Goal: Check status: Check status

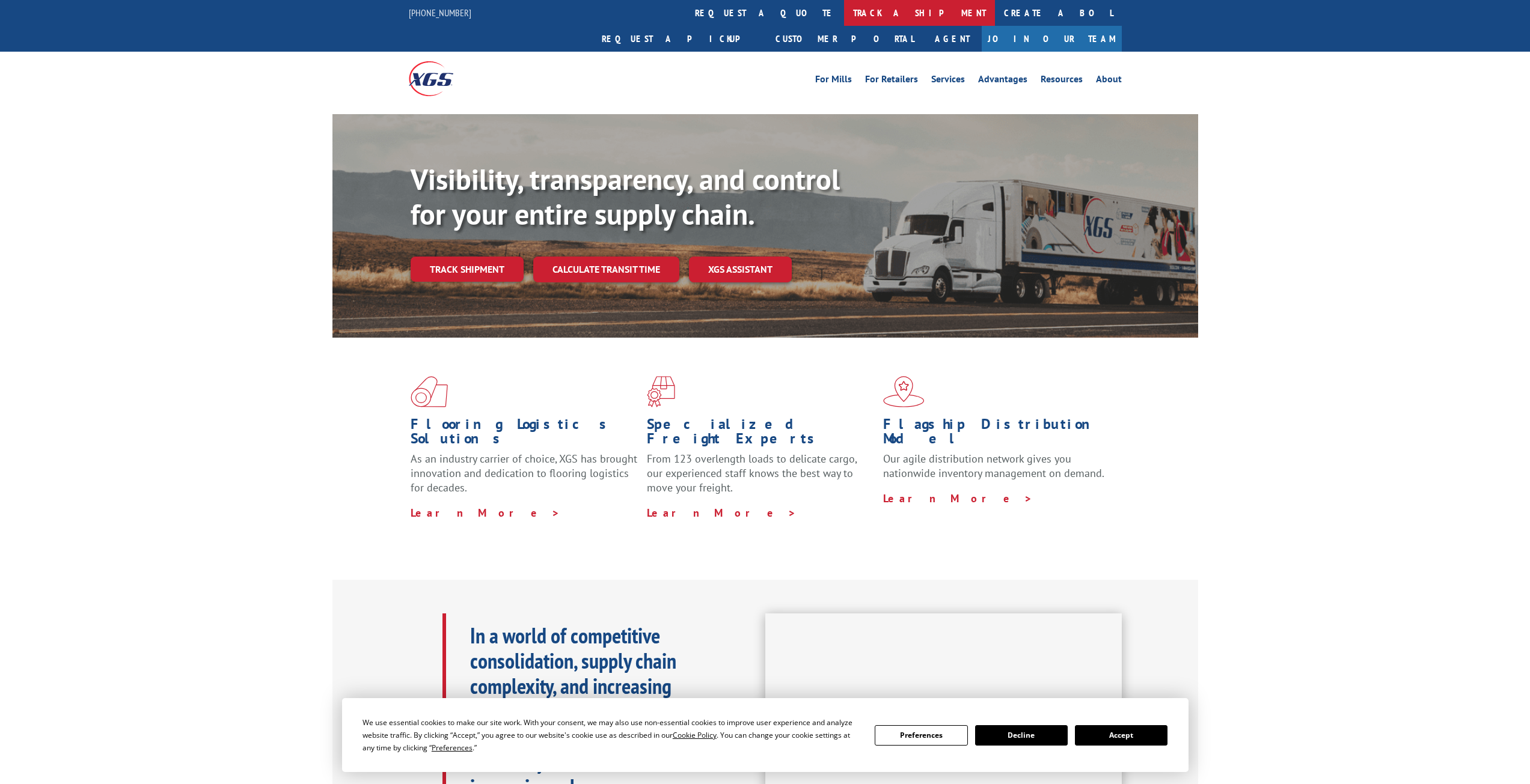
click at [844, 14] on link "track a shipment" at bounding box center [920, 13] width 151 height 26
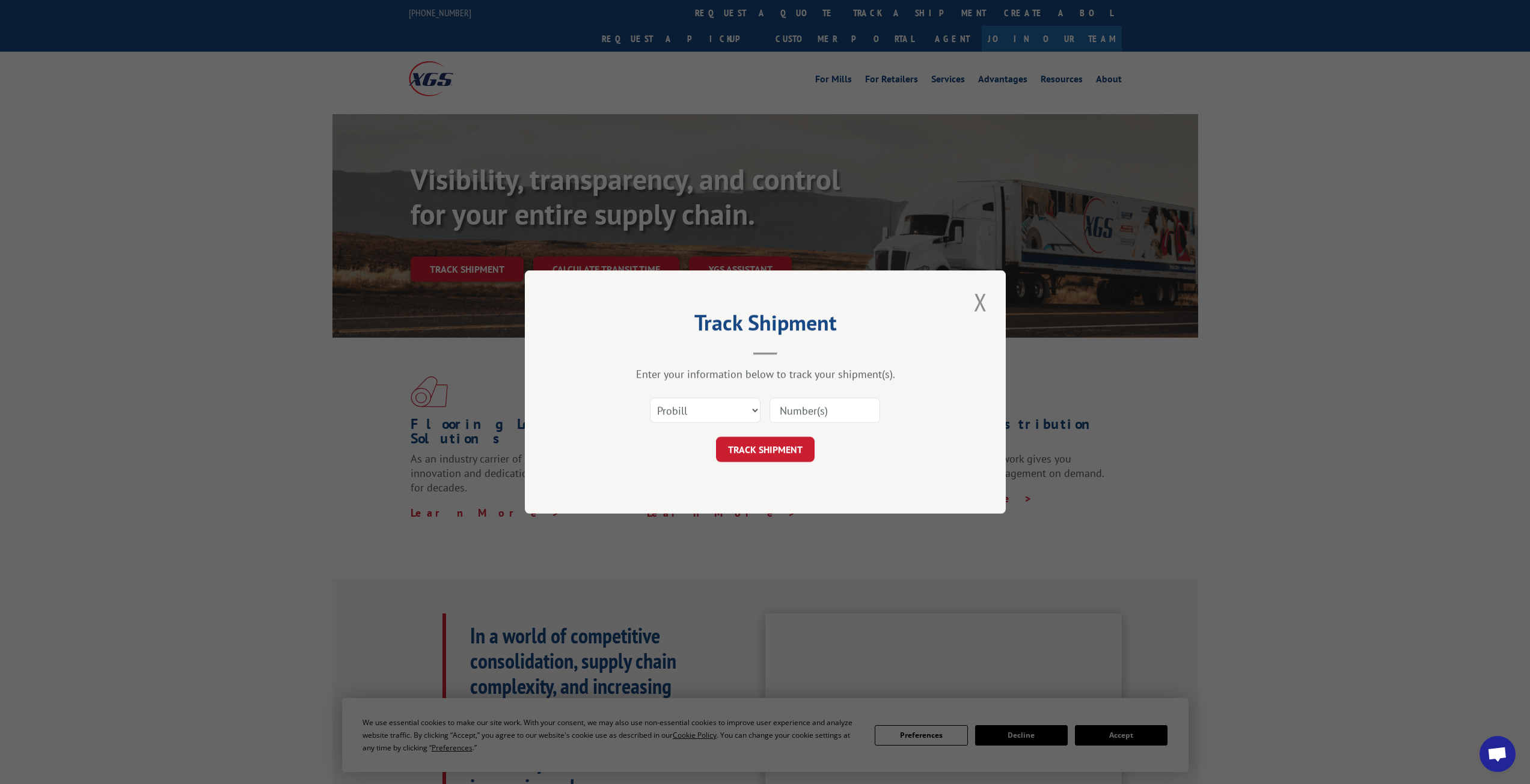
click at [812, 412] on input at bounding box center [824, 410] width 111 height 25
paste input "17513061"
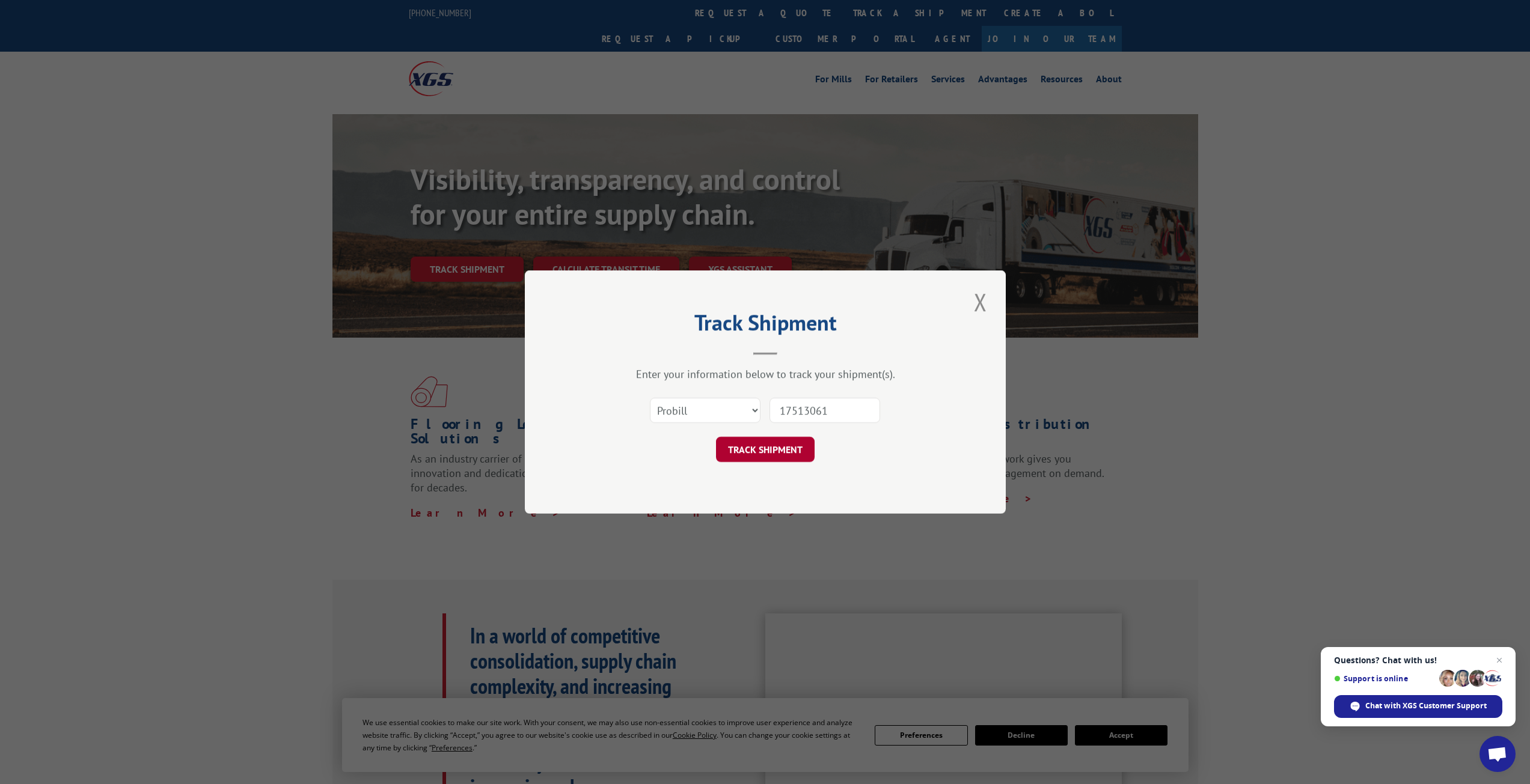
type input "17513061"
click at [764, 451] on button "TRACK SHIPMENT" at bounding box center [766, 449] width 99 height 25
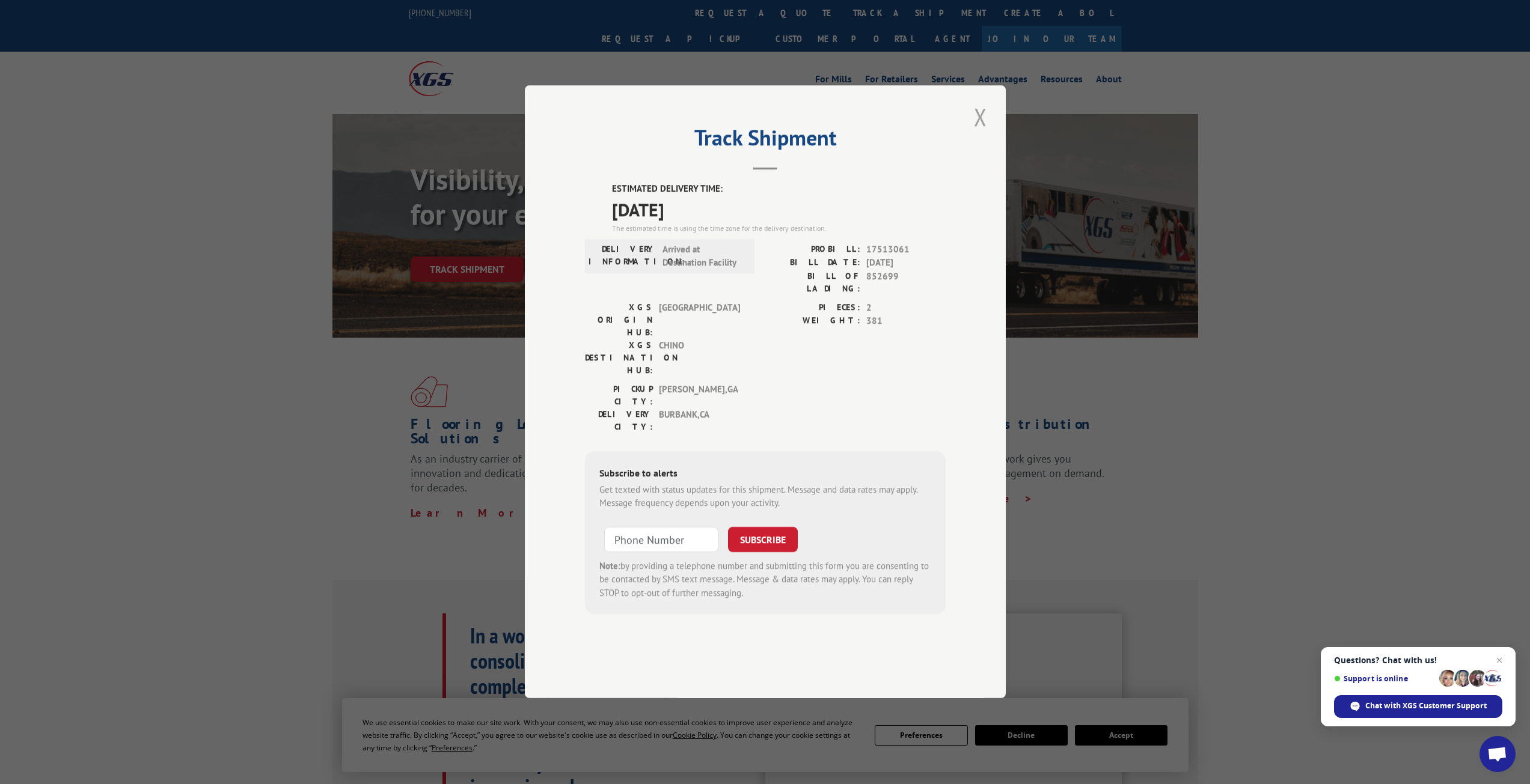
click at [983, 134] on button "Close modal" at bounding box center [980, 117] width 21 height 33
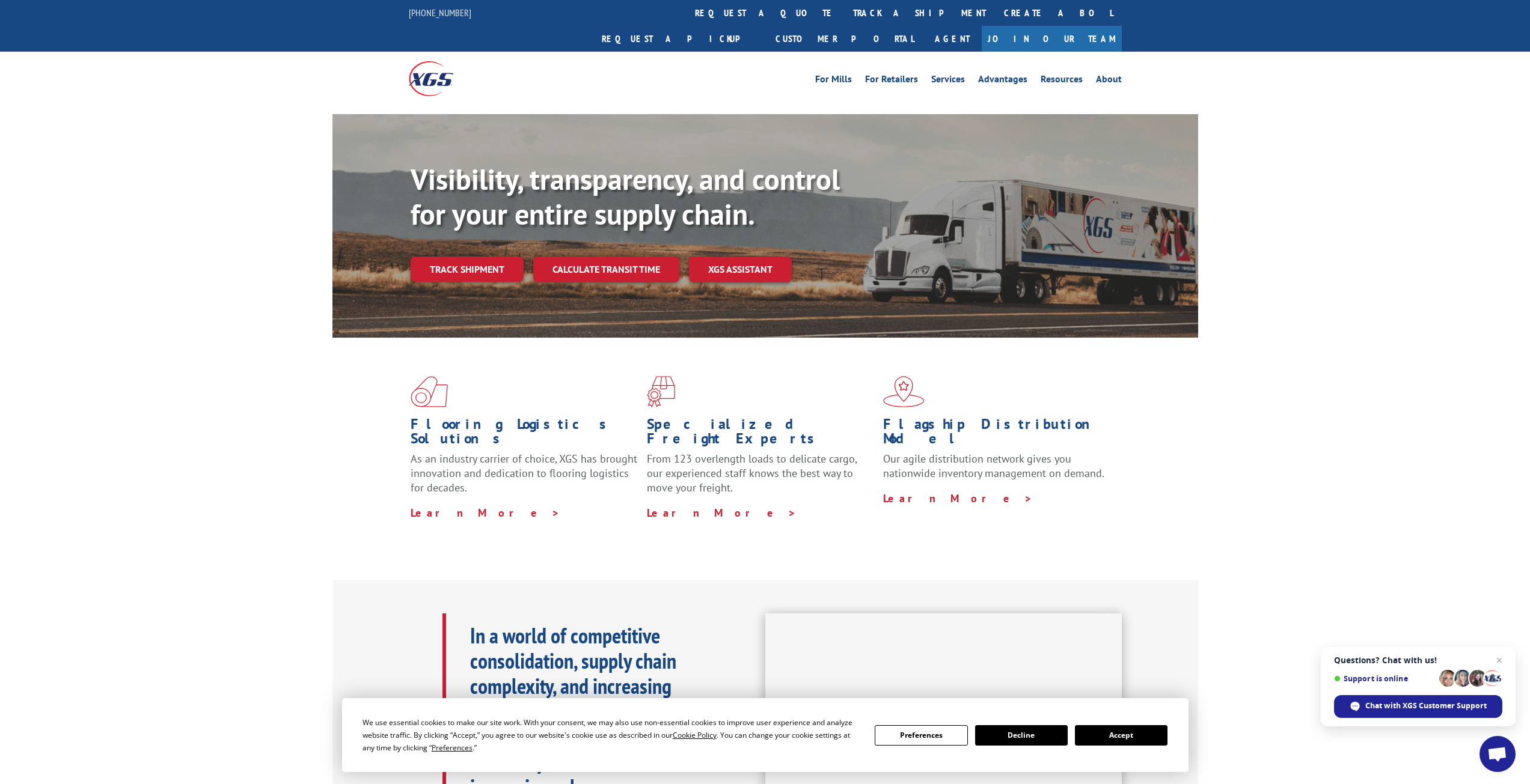
click at [265, 179] on div "Visibility, transparency, and control for your entire supply chain. Track shipm…" at bounding box center [765, 237] width 1530 height 247
drag, startPoint x: 147, startPoint y: 132, endPoint x: 99, endPoint y: 41, distance: 102.9
click at [147, 132] on div "Visibility, transparency, and control for your entire supply chain. Track shipm…" at bounding box center [765, 237] width 1530 height 247
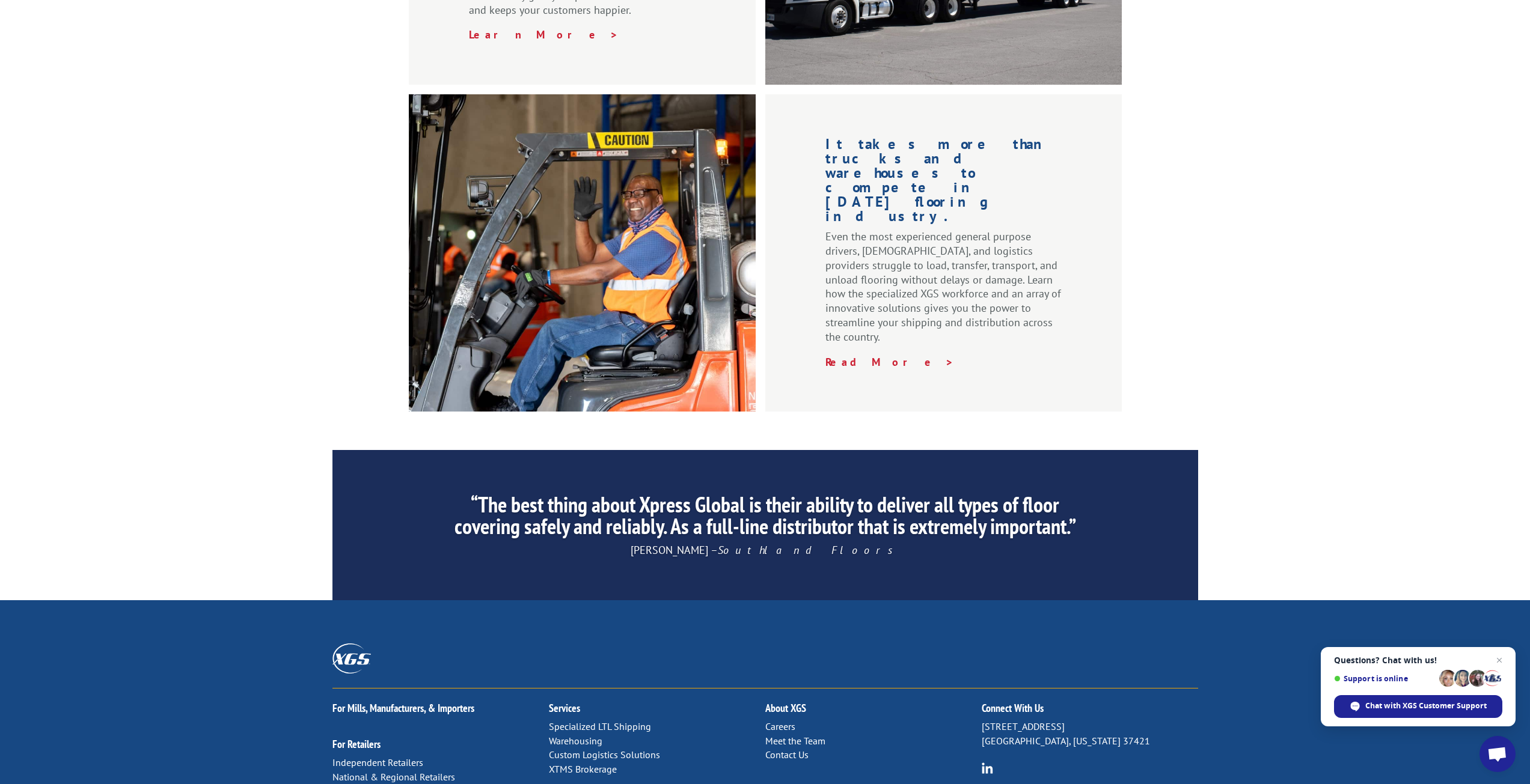
scroll to position [1594, 0]
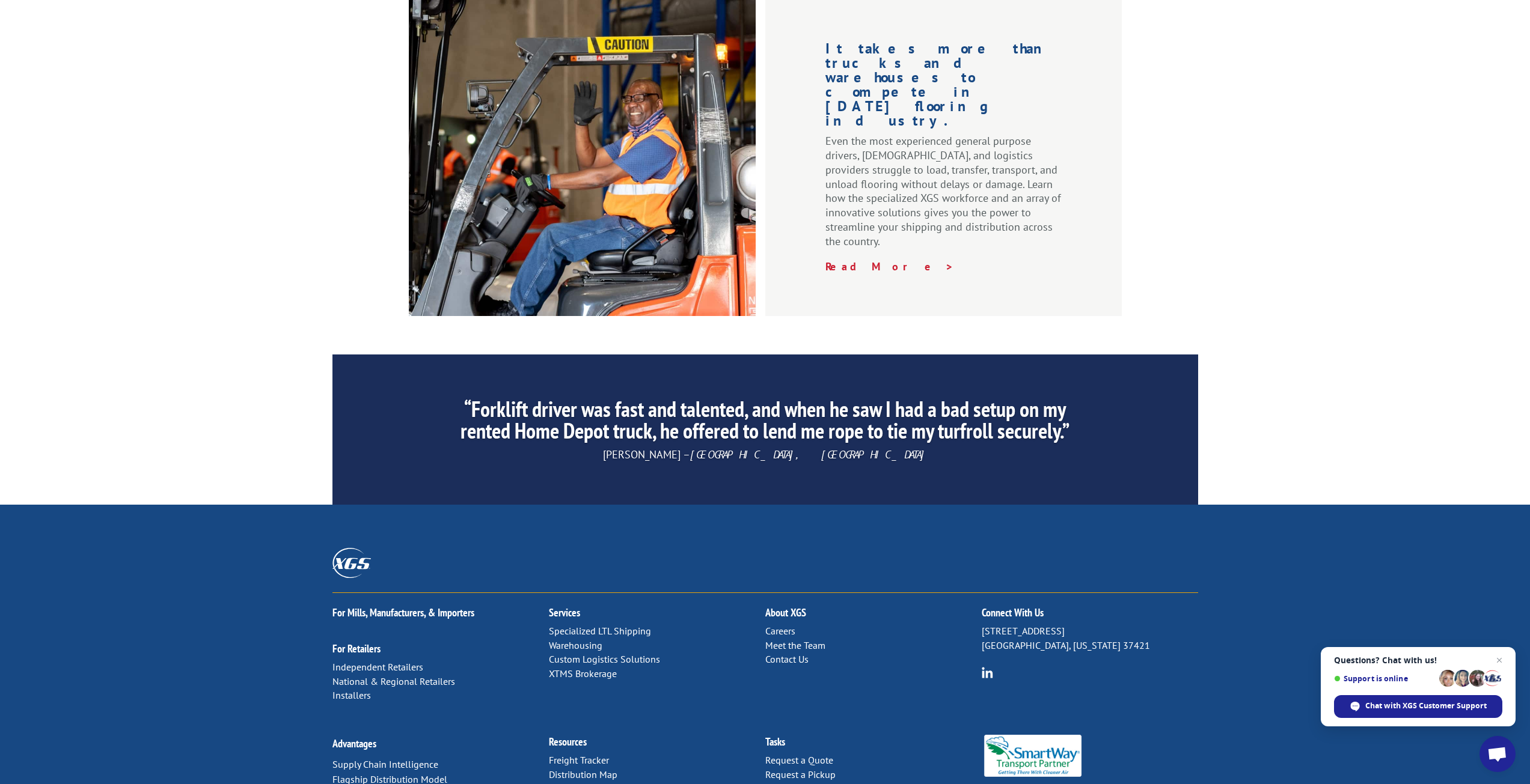
click at [606, 769] on link "Distribution Map" at bounding box center [583, 775] width 69 height 12
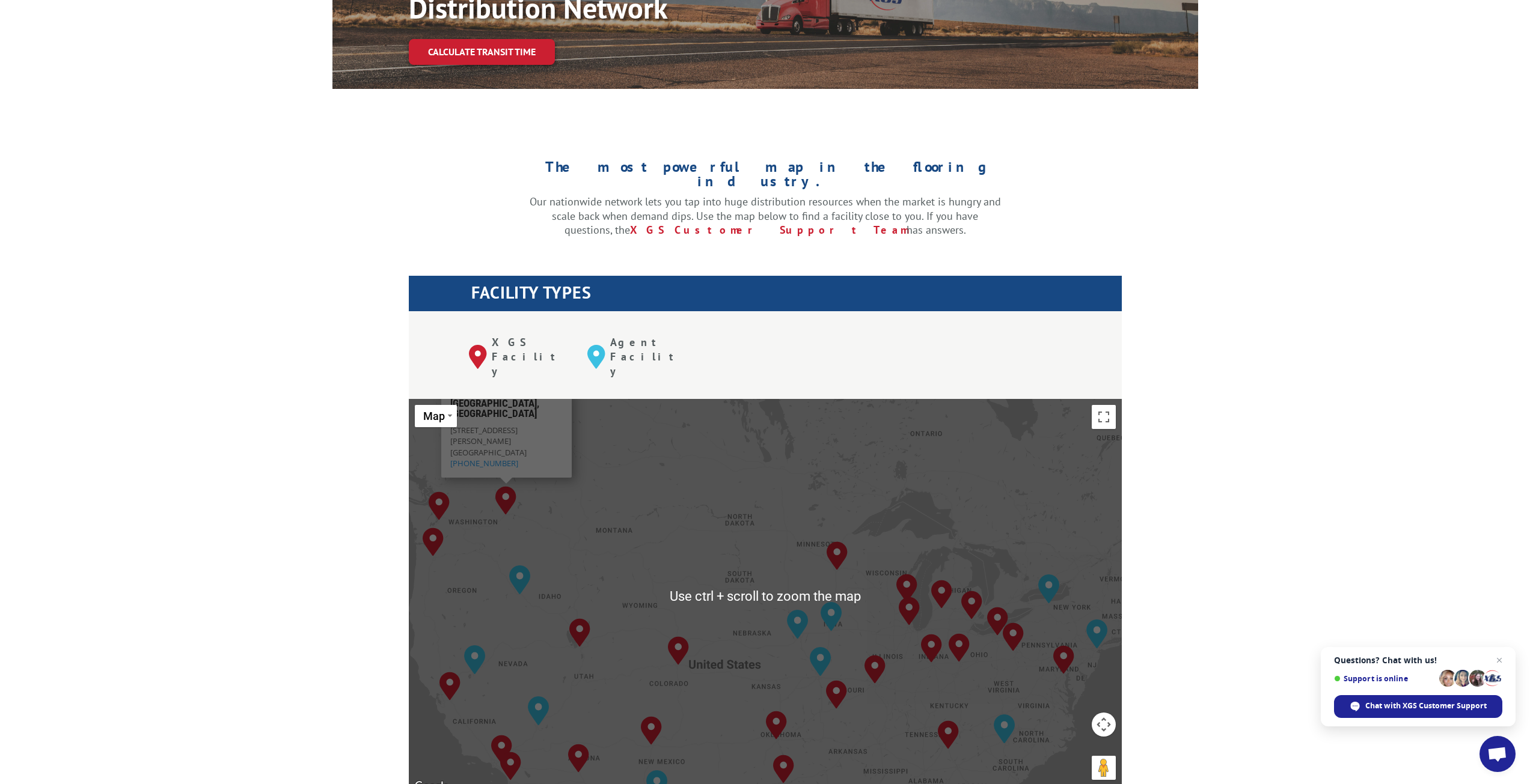
scroll to position [300, 0]
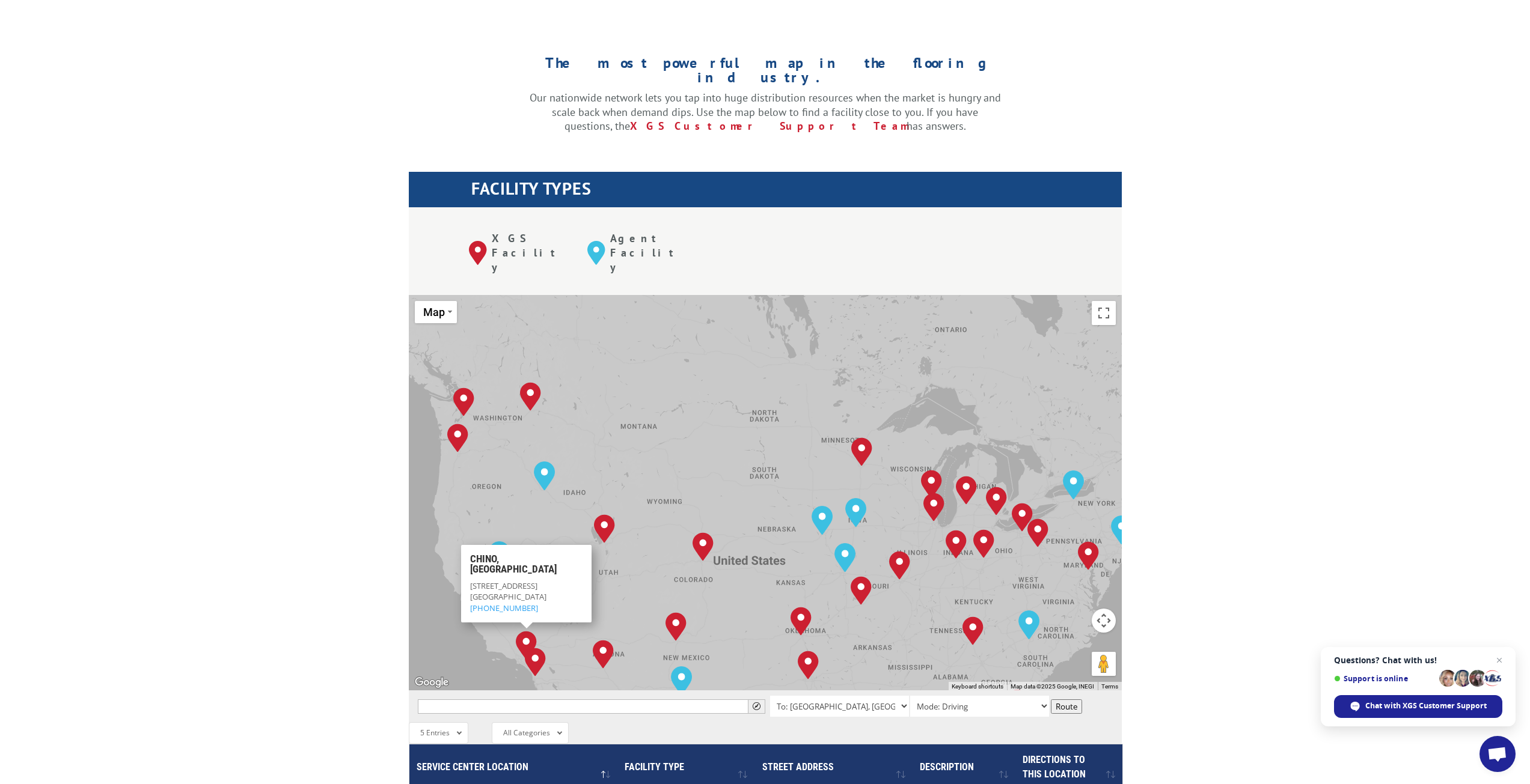
click at [525, 631] on img "Chino, CA" at bounding box center [526, 645] width 21 height 29
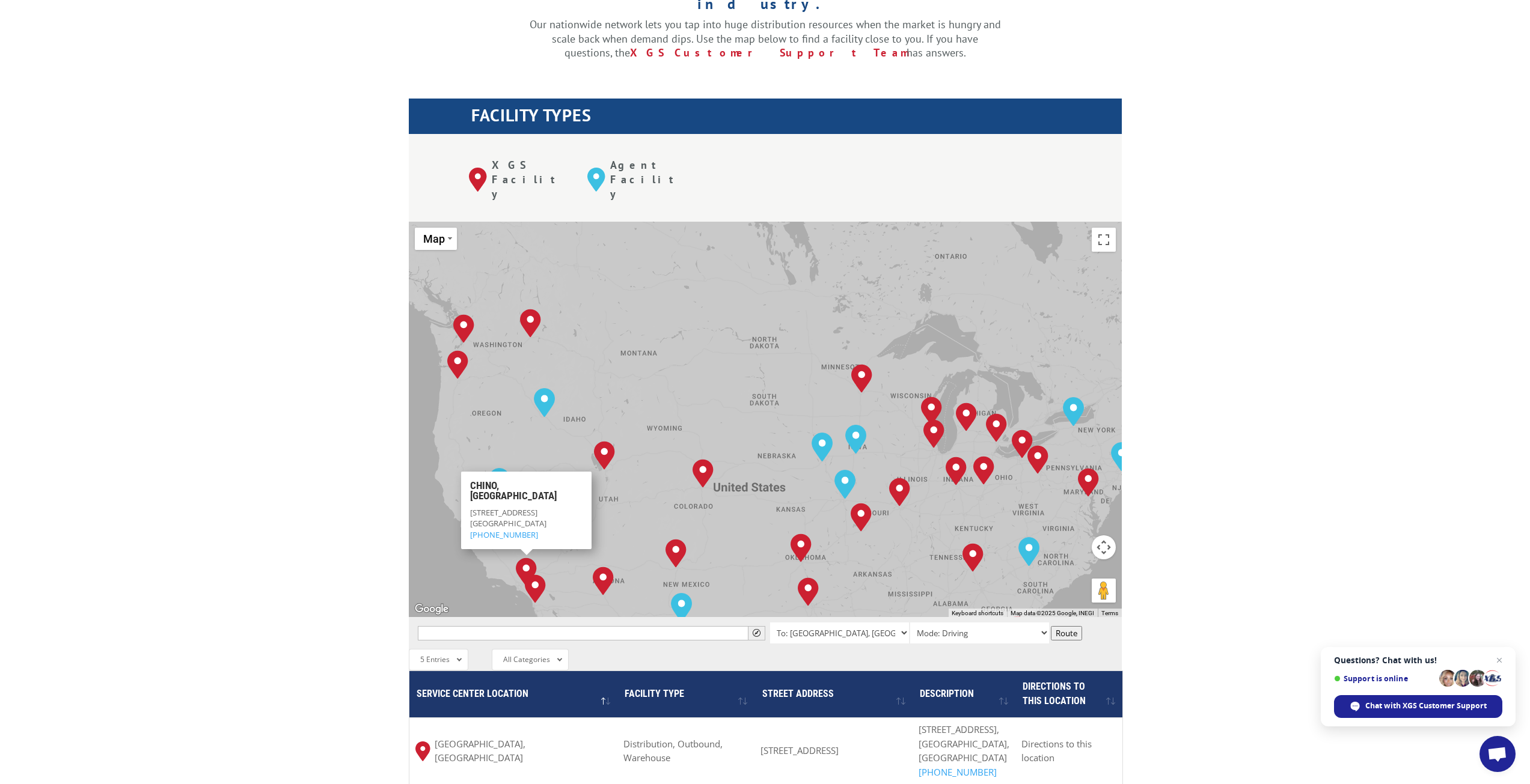
scroll to position [361, 0]
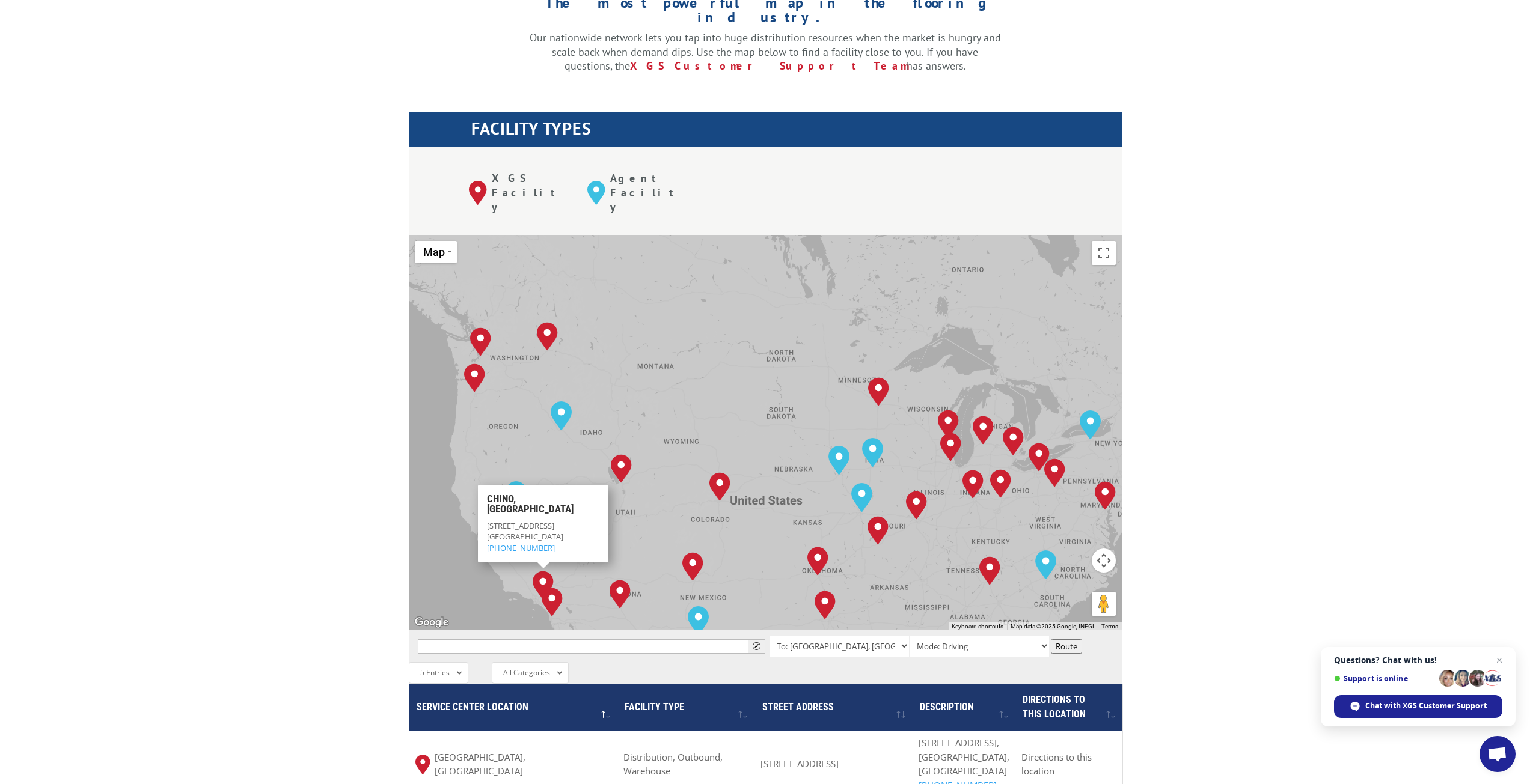
click at [544, 571] on img "Chino, CA" at bounding box center [542, 585] width 21 height 29
click at [497, 521] on span "14651 Yorba Ave" at bounding box center [521, 526] width 67 height 11
click at [351, 454] on div "The most powerful map in the flooring industry. Our nationwide network lets you…" at bounding box center [765, 531] width 1530 height 1149
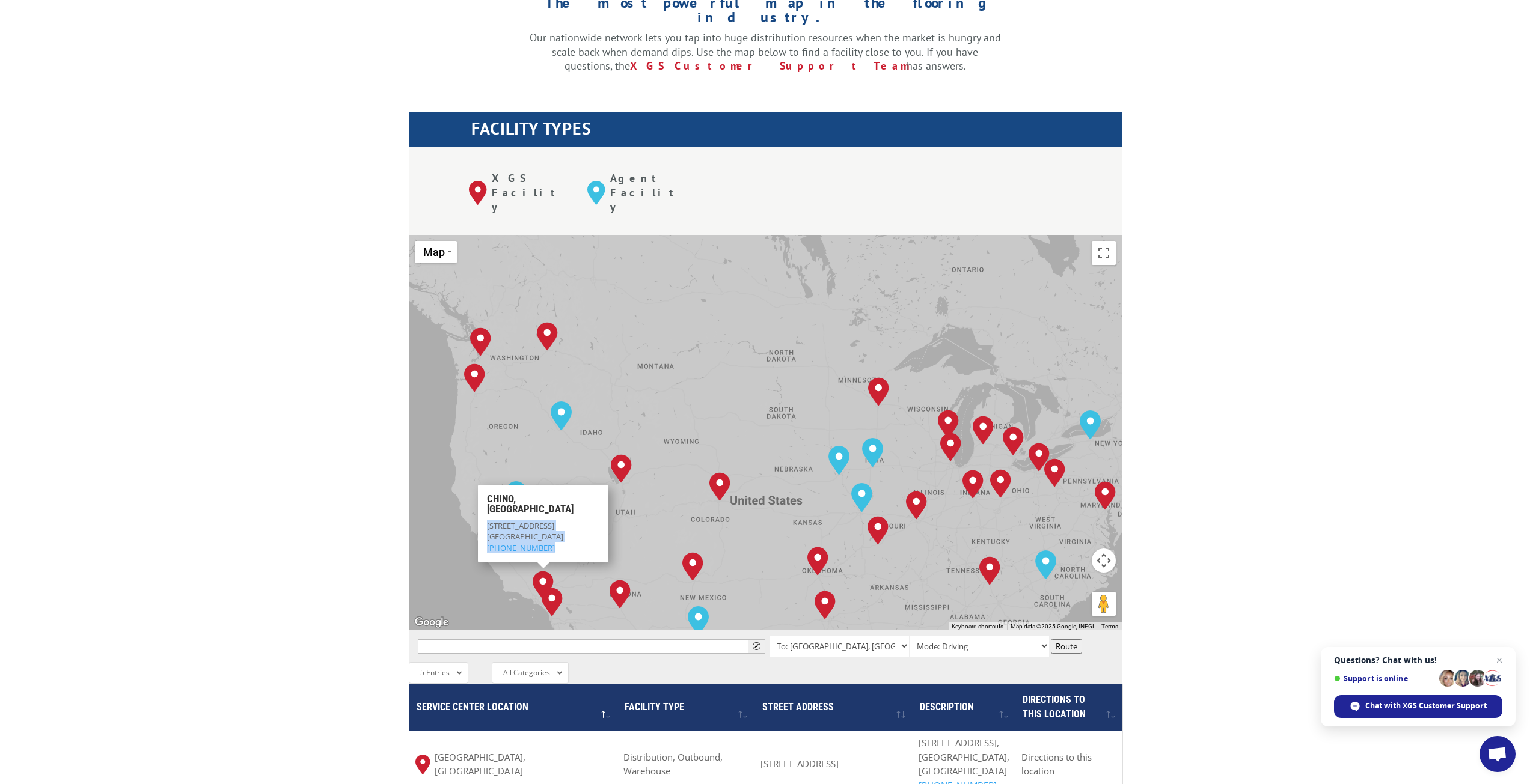
drag, startPoint x: 516, startPoint y: 480, endPoint x: 487, endPoint y: 469, distance: 31.0
click at [487, 521] on p "14651 Yorba Ave Chino, CA 91710 (714) 523-5420" at bounding box center [543, 537] width 112 height 33
copy p "14651 Yorba Ave Chino, CA 91710 (714) 523-5420"
click at [1253, 141] on div "The most powerful map in the flooring industry. Our nationwide network lets you…" at bounding box center [765, 531] width 1530 height 1149
